Goal: Communication & Community: Ask a question

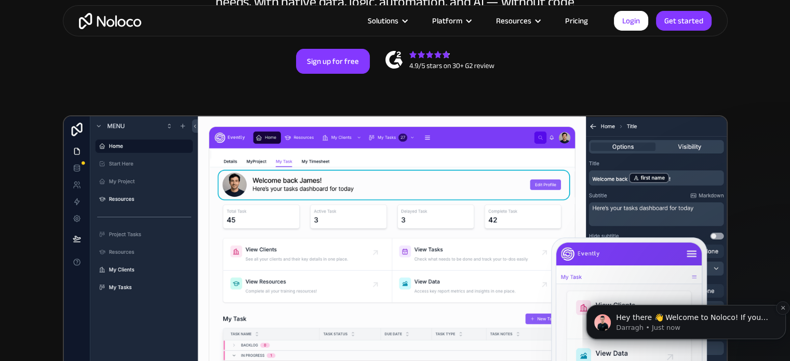
click at [664, 316] on span "Hey there 👋 Welcome to Noloco! If you have any questions, just reply to this me…" at bounding box center [692, 327] width 152 height 29
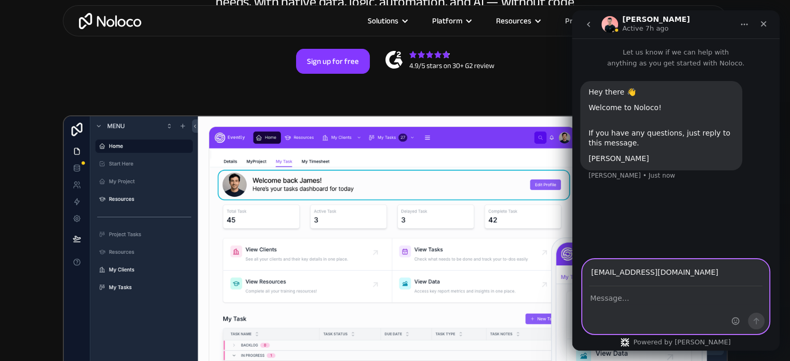
type input "[EMAIL_ADDRESS][DOMAIN_NAME]"
type textarea "our apps are failing to sync, don't know why"
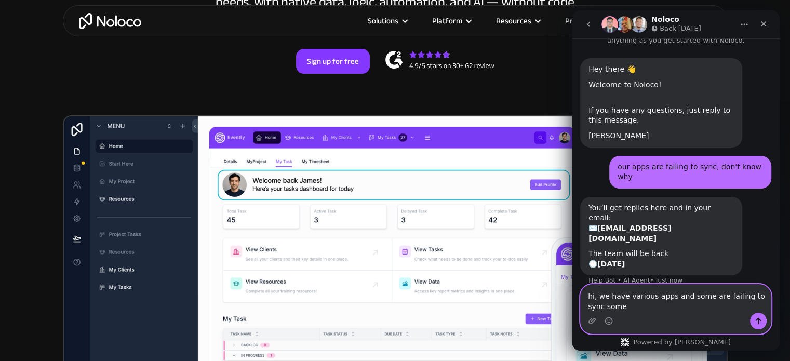
scroll to position [33, 0]
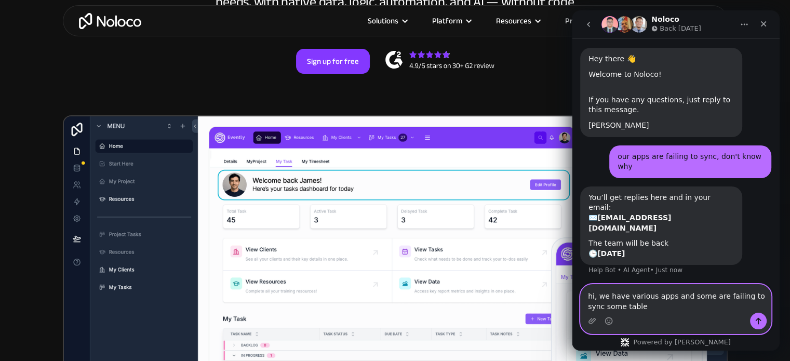
type textarea "hi, we have various apps and some are failing to sync some tables"
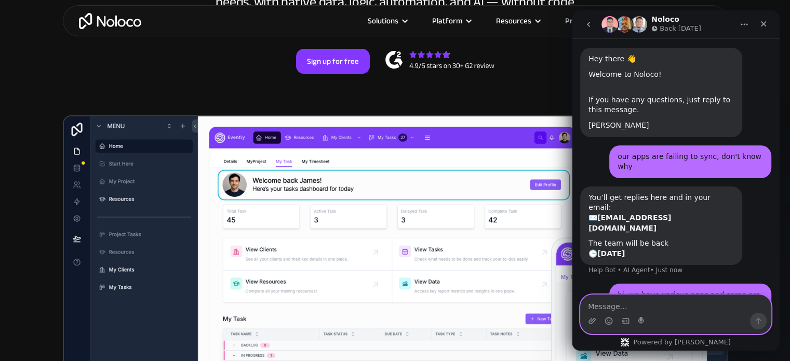
scroll to position [64, 0]
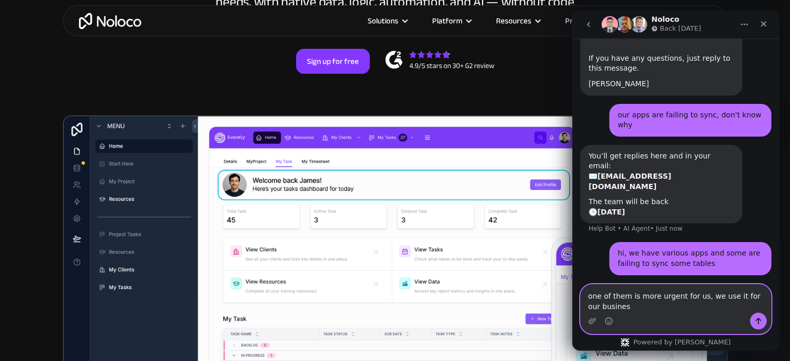
type textarea "one of them is more urgent for us, we use it for our business"
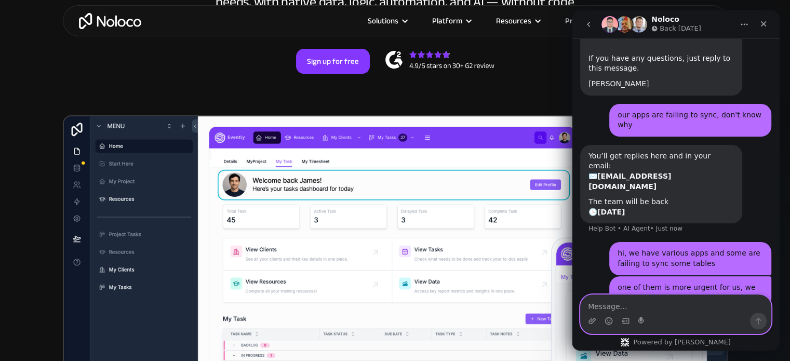
scroll to position [98, 0]
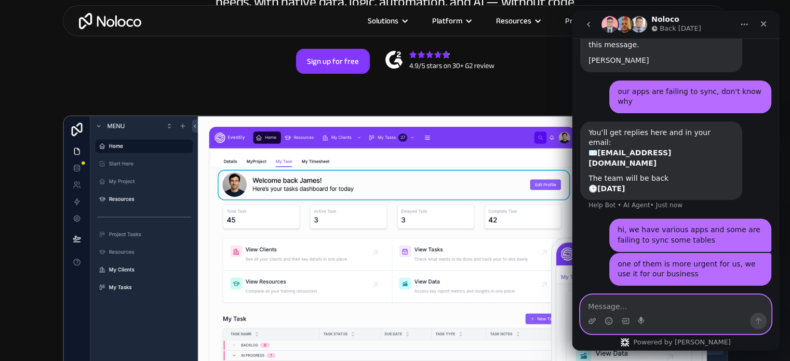
paste textarea "[URL][DOMAIN_NAME]"
type textarea "[URL][DOMAIN_NAME]"
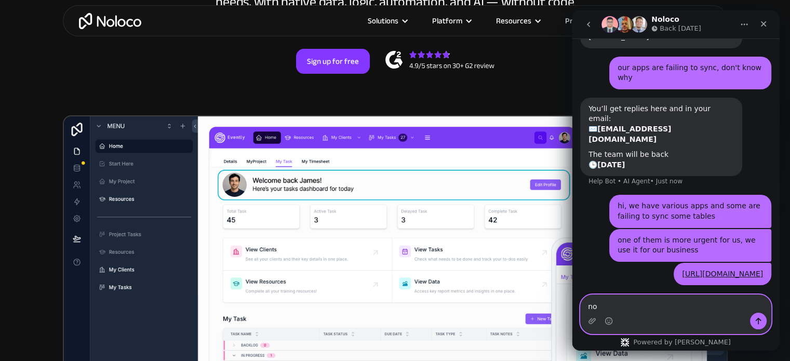
type textarea "n"
type textarea "c"
type textarea "don't know what to do"
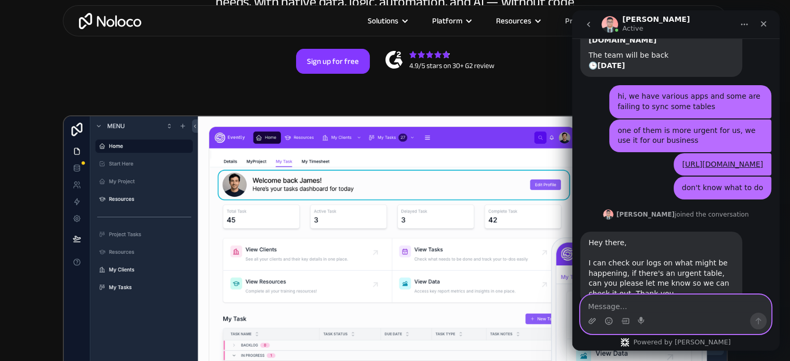
scroll to position [222, 0]
click at [613, 304] on textarea "Message…" at bounding box center [676, 304] width 190 height 18
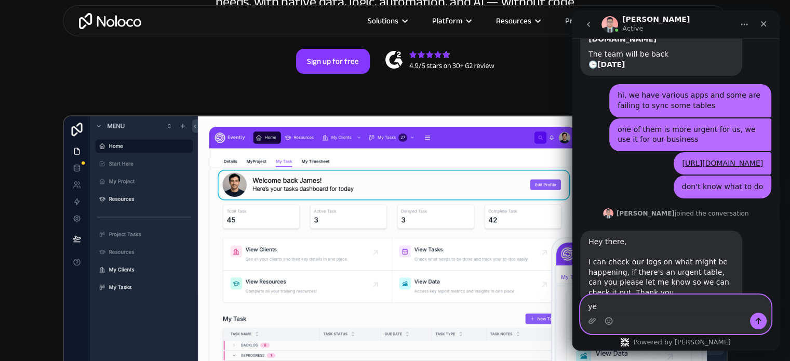
type textarea "yes"
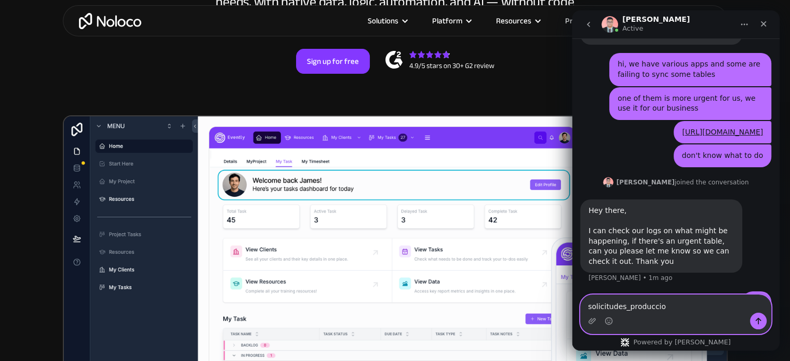
type textarea "solicitudes_produccion"
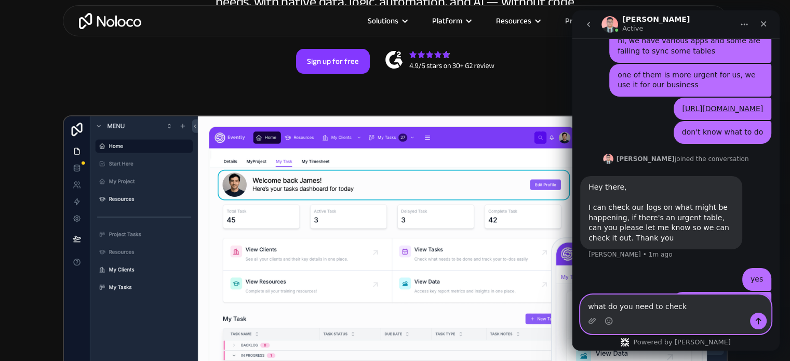
type textarea "what do you need to check?"
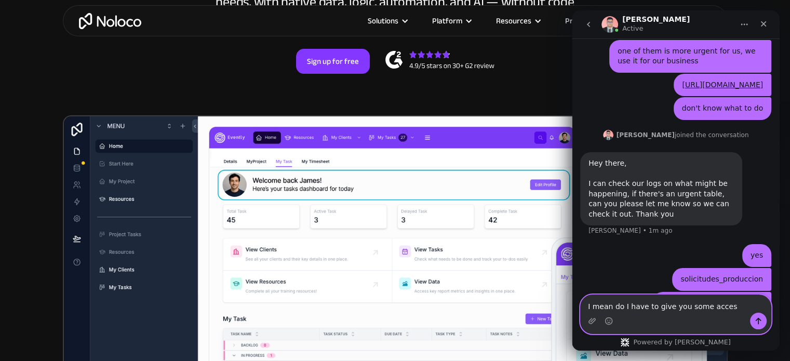
scroll to position [341, 0]
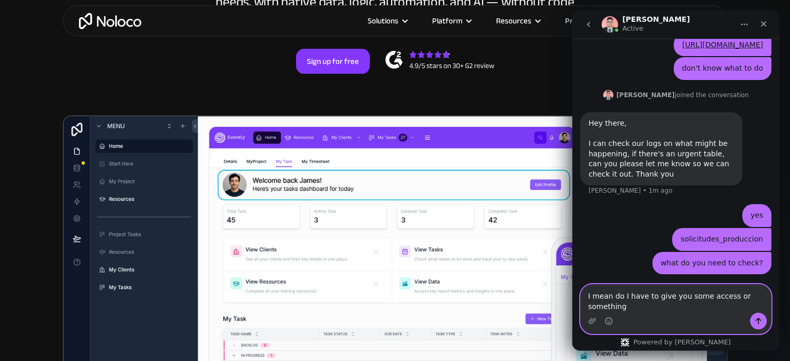
type textarea "I mean do I have to give you some access or something?"
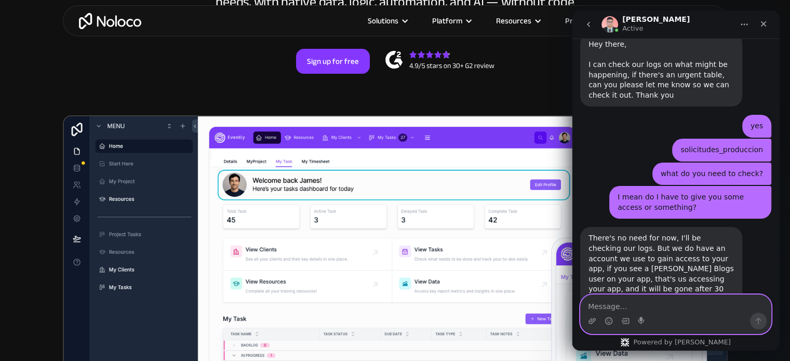
scroll to position [457, 0]
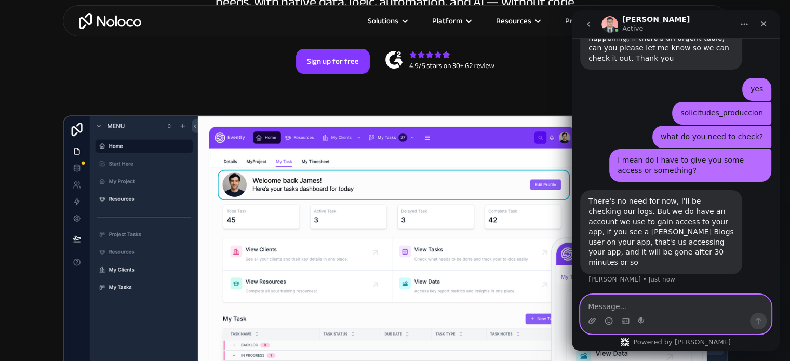
click at [629, 302] on textarea "Message…" at bounding box center [676, 304] width 190 height 18
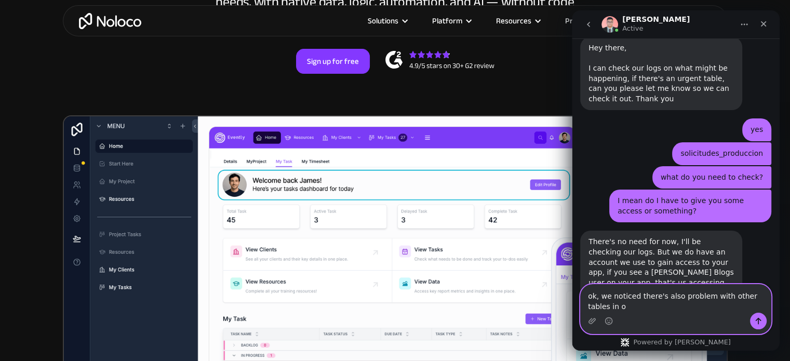
scroll to position [427, 0]
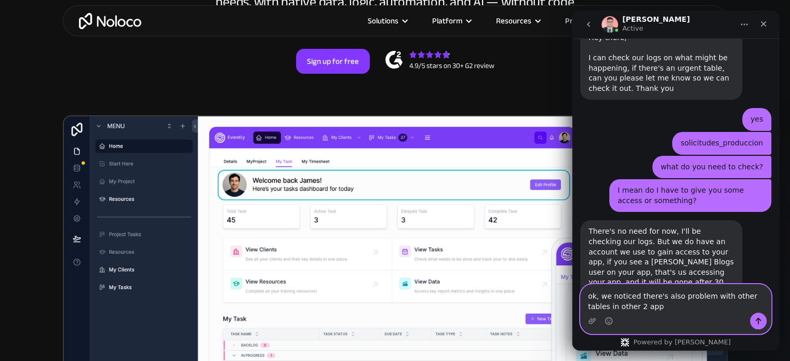
type textarea "ok, we noticed there's also problem with other tables in other 2 apps"
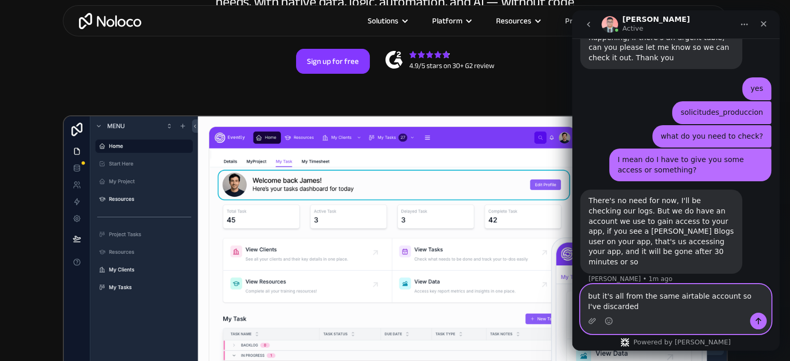
scroll to position [468, 0]
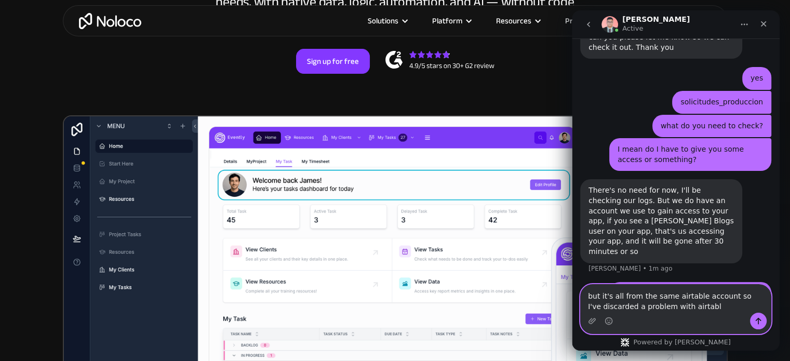
type textarea "but it's all from the same airtable account so I've discarded a problem with ai…"
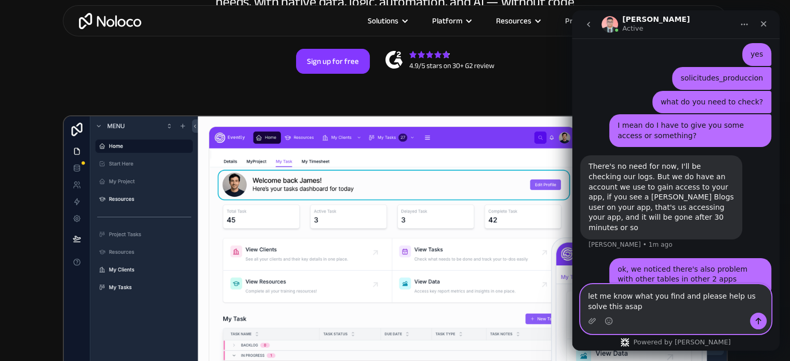
scroll to position [502, 0]
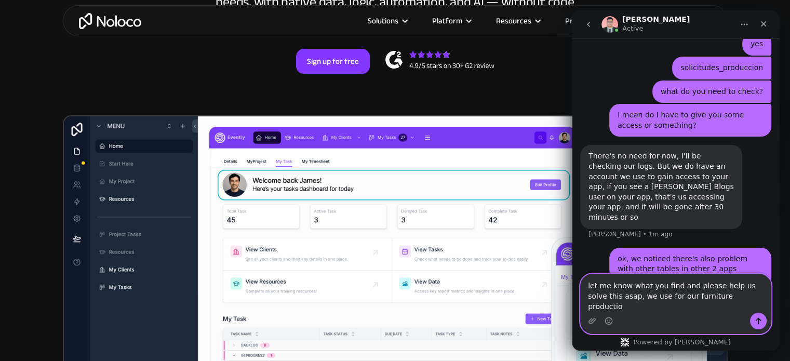
type textarea "let me know what you find and please help us solve this asap, we use for our fu…"
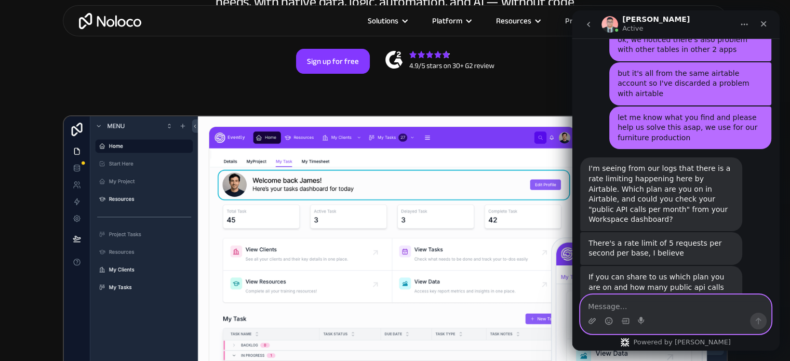
scroll to position [706, 0]
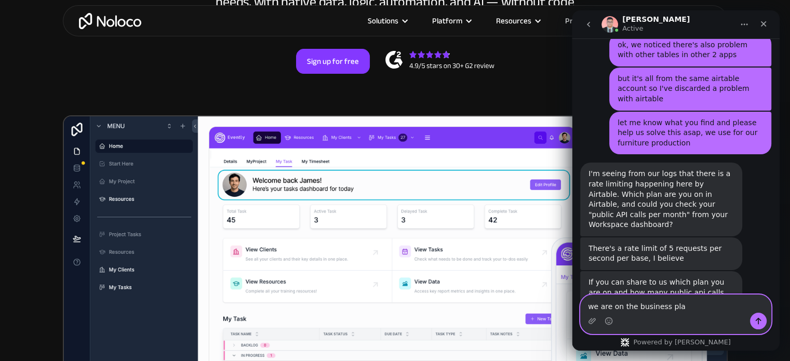
type textarea "we are on the business plan"
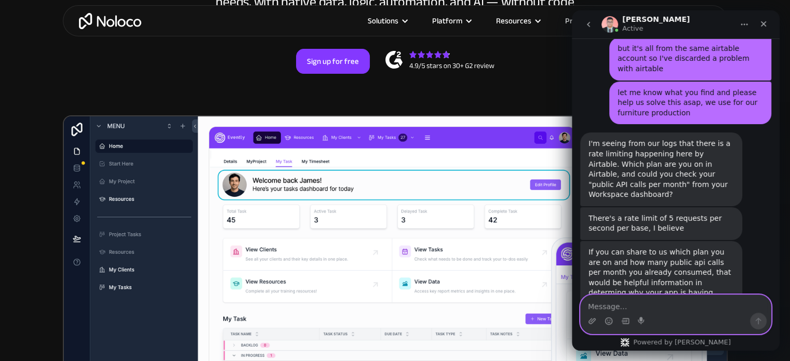
scroll to position [736, 0]
type textarea "n"
type textarea "h"
type textarea "not sure where to check the api calls consumed"
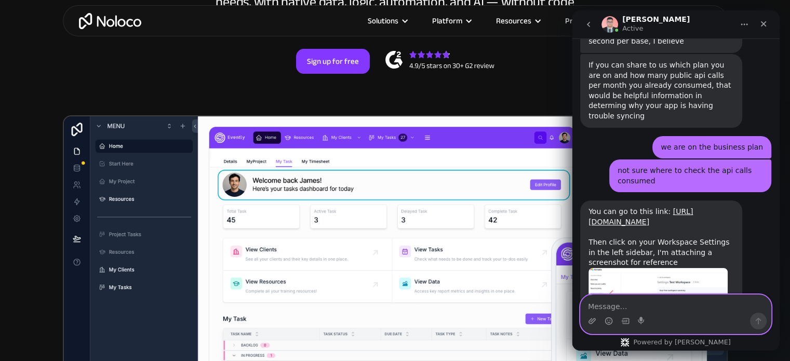
scroll to position [925, 0]
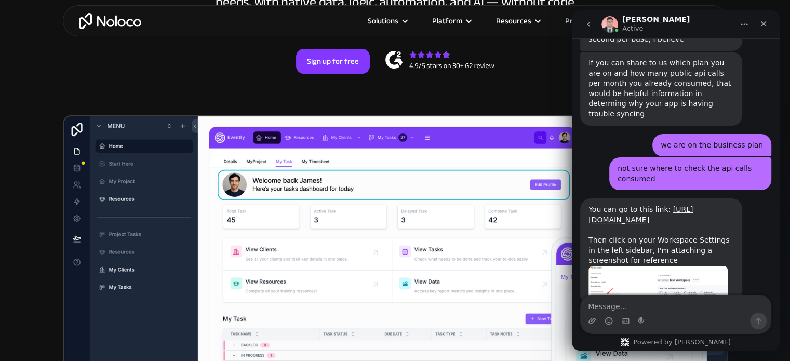
click at [641, 266] on img "David says…" at bounding box center [658, 282] width 139 height 33
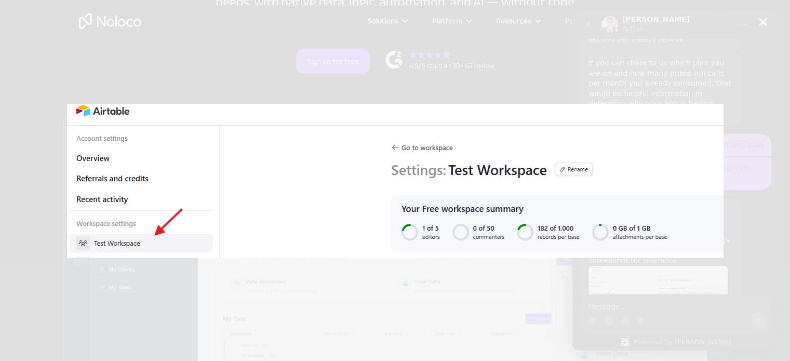
scroll to position [0, 0]
click at [443, 41] on div "Intercom messenger" at bounding box center [395, 180] width 790 height 361
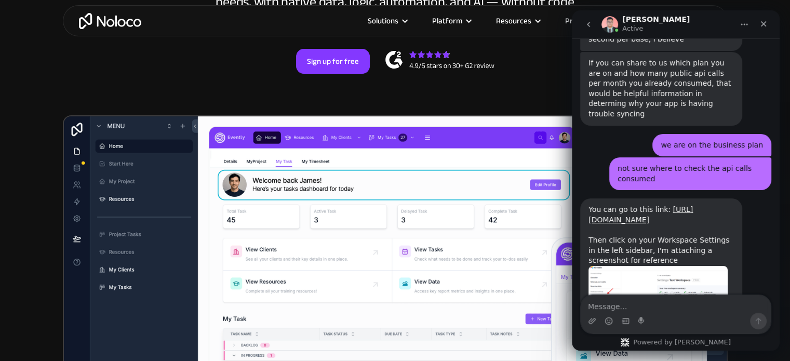
scroll to position [920, 0]
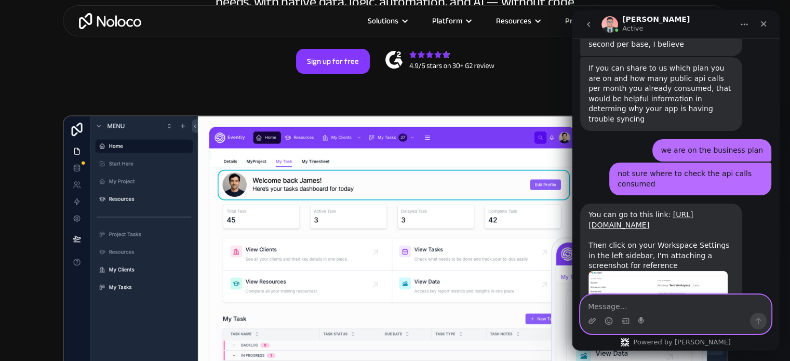
click at [620, 312] on textarea "Message…" at bounding box center [676, 304] width 190 height 18
type textarea "I don't think so"
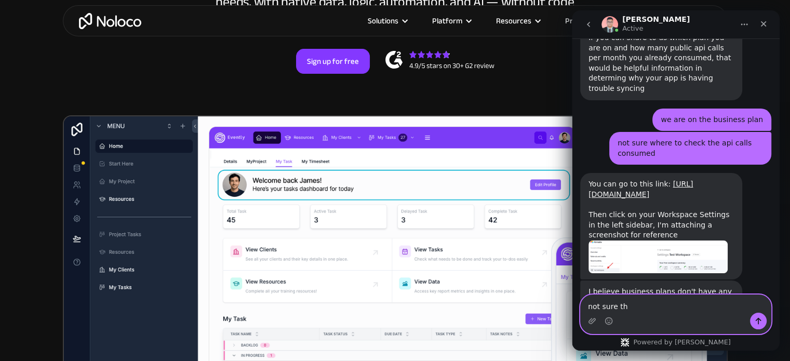
type textarea "not sure tho"
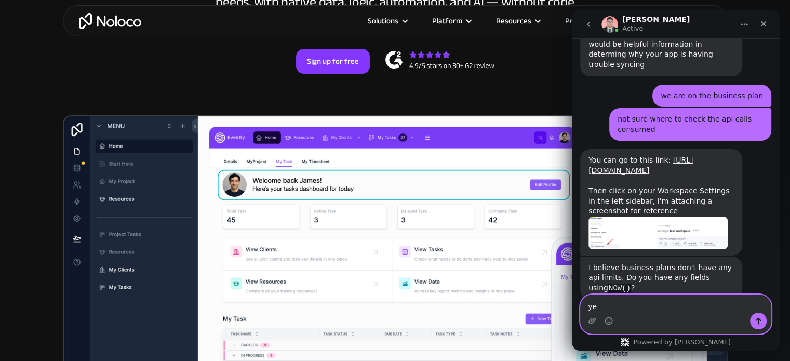
type textarea "y"
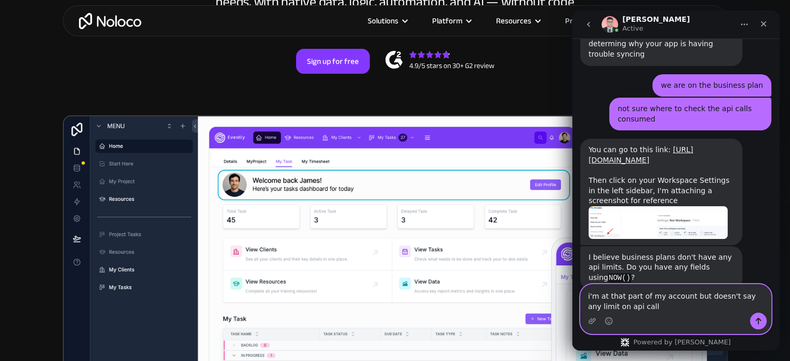
type textarea "i'm at that part of my account but doesn't say any limit on api calls"
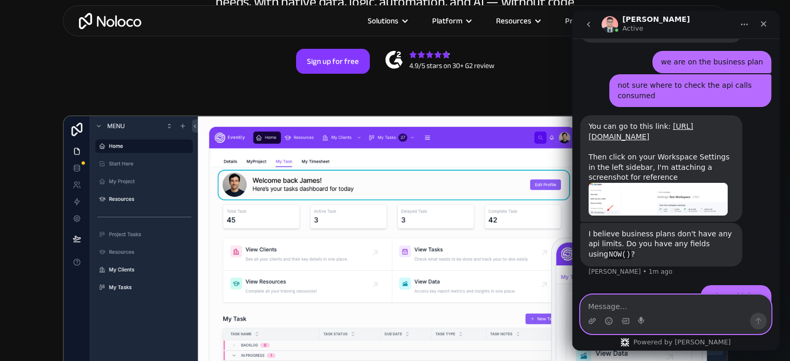
scroll to position [1048, 0]
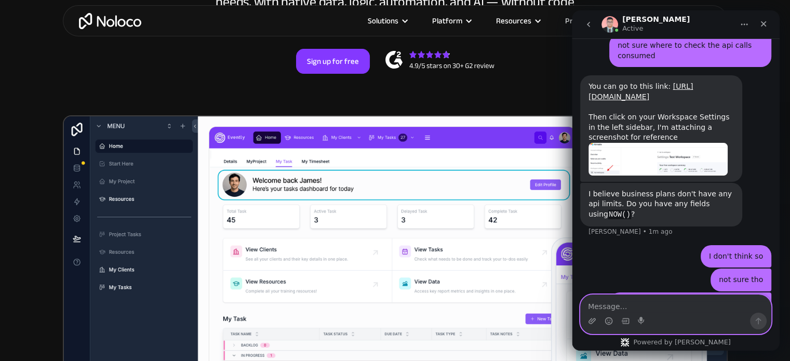
click at [601, 307] on textarea "Message…" at bounding box center [676, 304] width 190 height 18
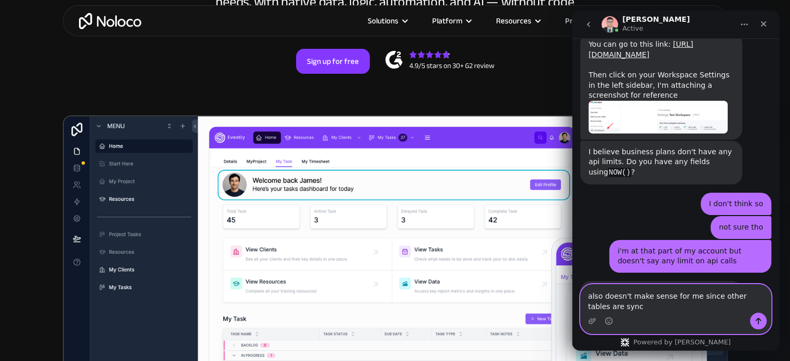
scroll to position [1101, 0]
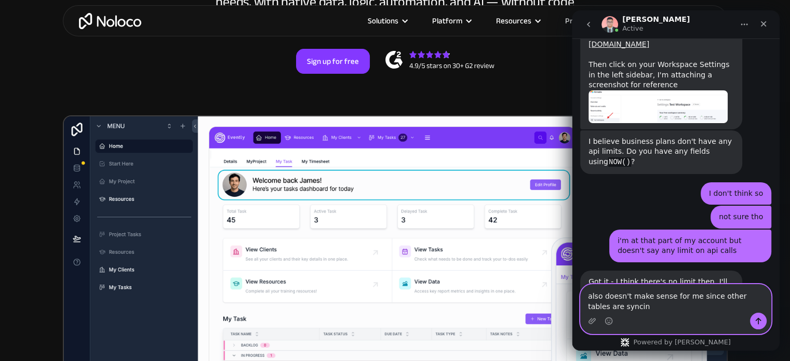
type textarea "also doesn't make sense for me since other tables are syncing"
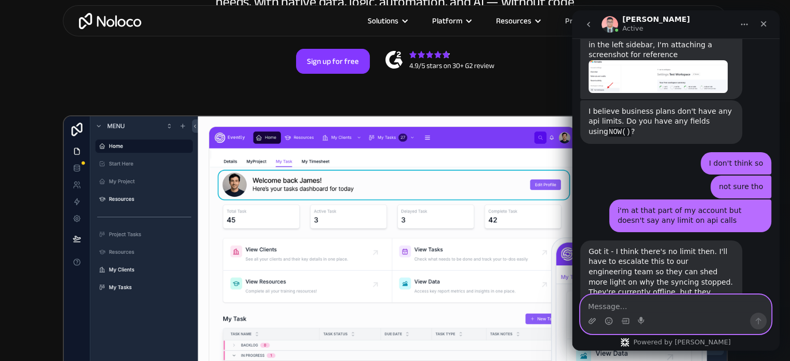
scroll to position [1131, 0]
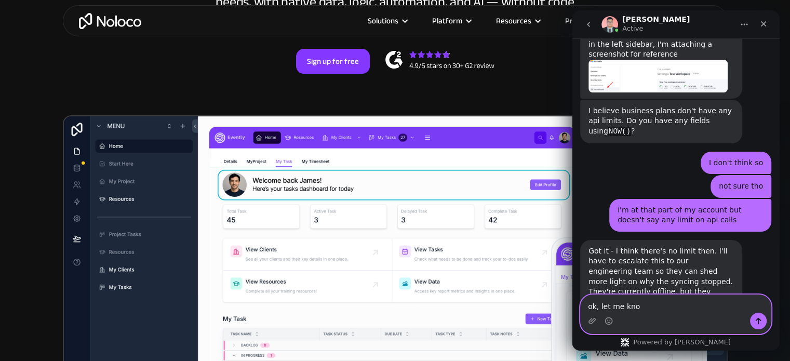
type textarea "ok, let me know"
